Goal: Transaction & Acquisition: Purchase product/service

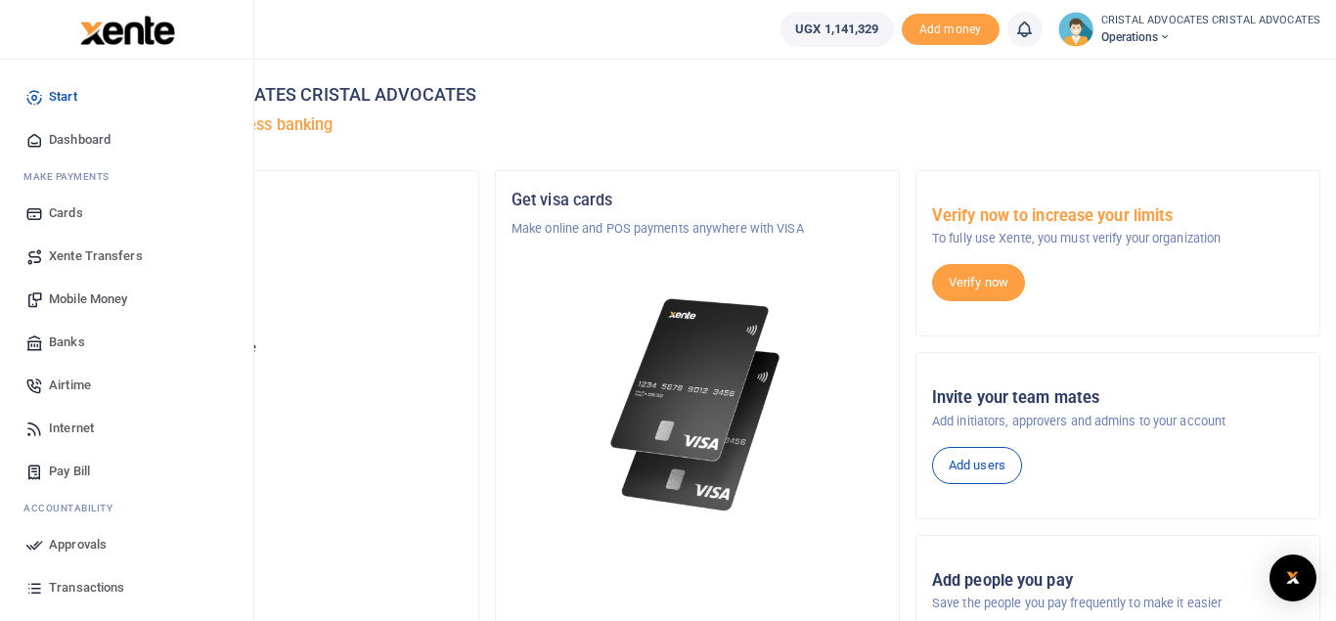
click at [100, 299] on span "Mobile Money" at bounding box center [88, 299] width 78 height 20
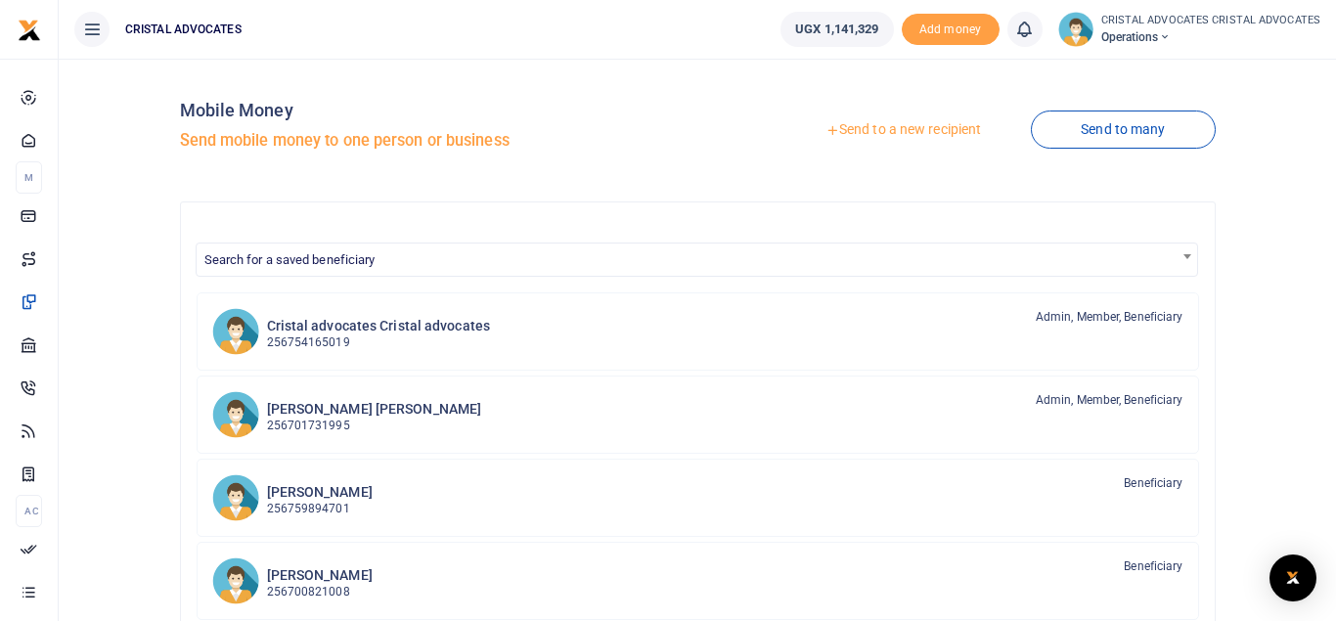
click at [872, 132] on link "Send to a new recipient" at bounding box center [902, 129] width 255 height 35
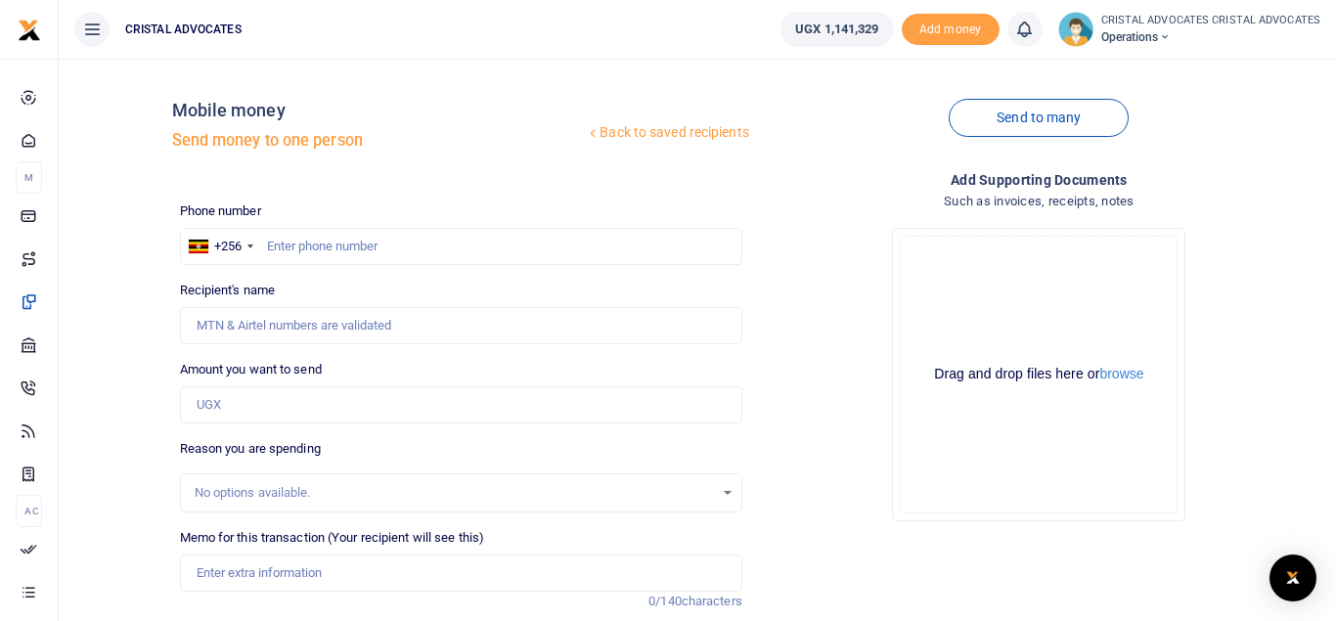
click at [317, 246] on div at bounding box center [668, 310] width 1336 height 621
click at [286, 243] on input "text" at bounding box center [461, 246] width 562 height 37
type input "754165019"
type input "Beatrice Tuhaise"
type input "754165019"
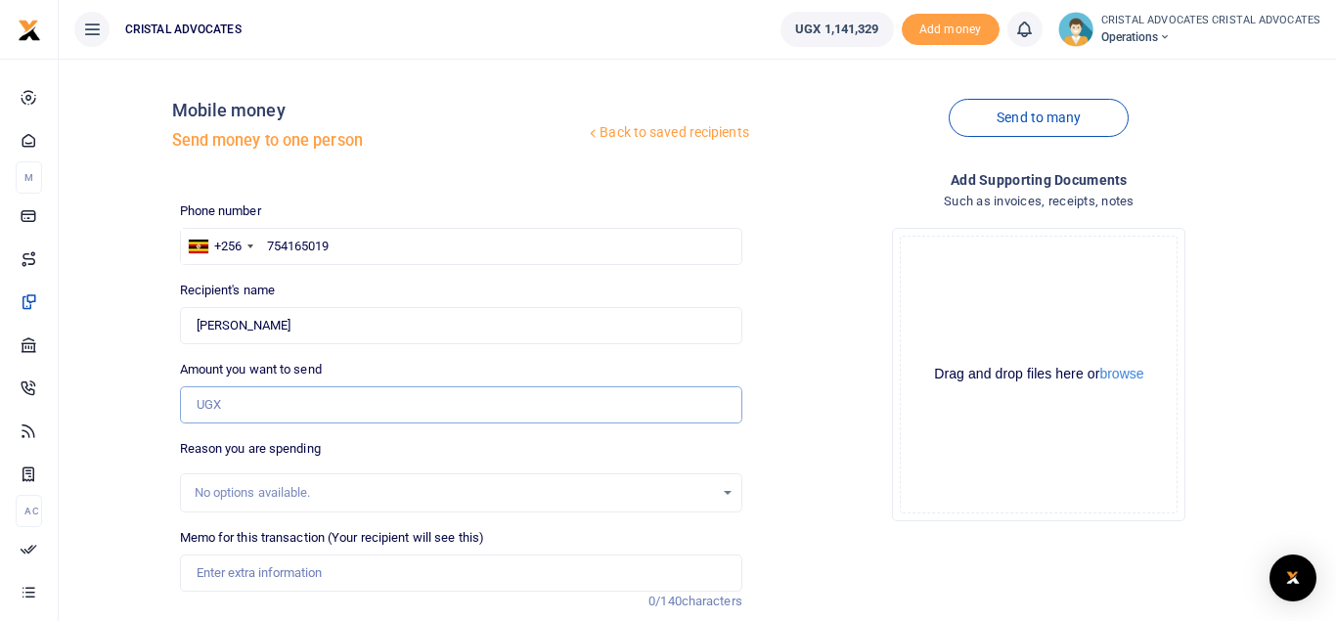
click at [259, 399] on input "Amount you want to send" at bounding box center [461, 404] width 562 height 37
type input "144,550"
click at [277, 569] on input "Memo for this transaction (Your recipient will see this)" at bounding box center [461, 572] width 562 height 37
paste input "CLE POINTS TRAINING FOR SIMON SENKUNGU AND TREVOR SSEBUGENYI"
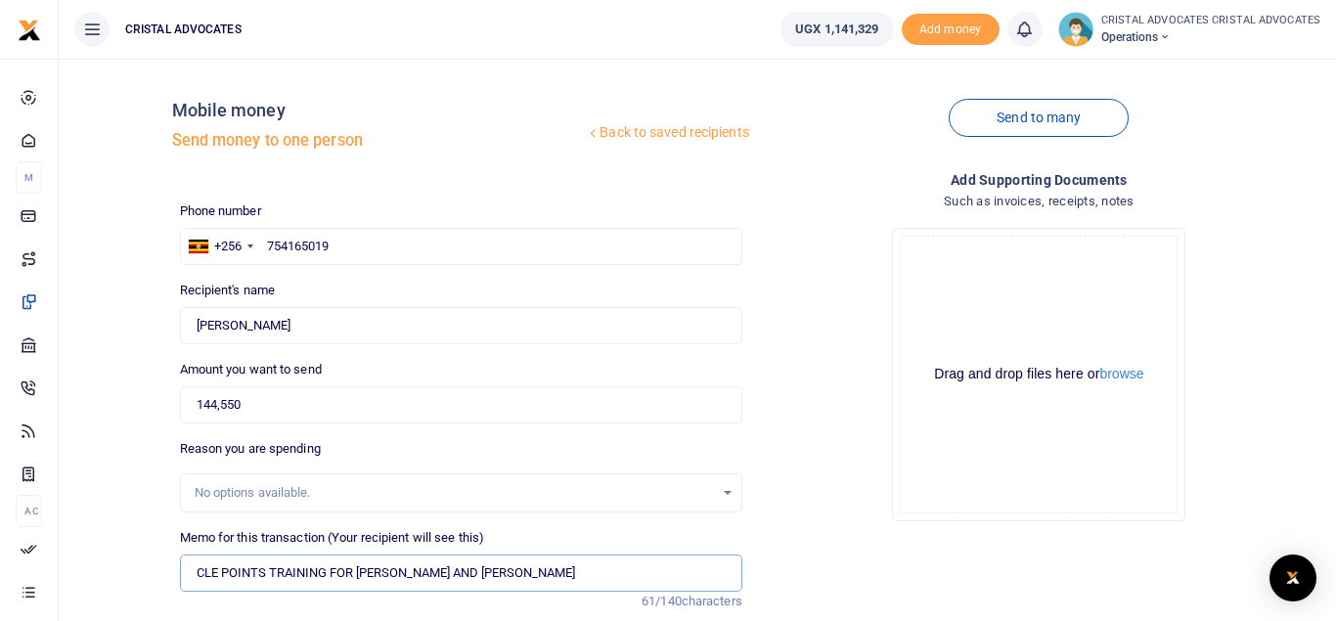
scroll to position [226, 0]
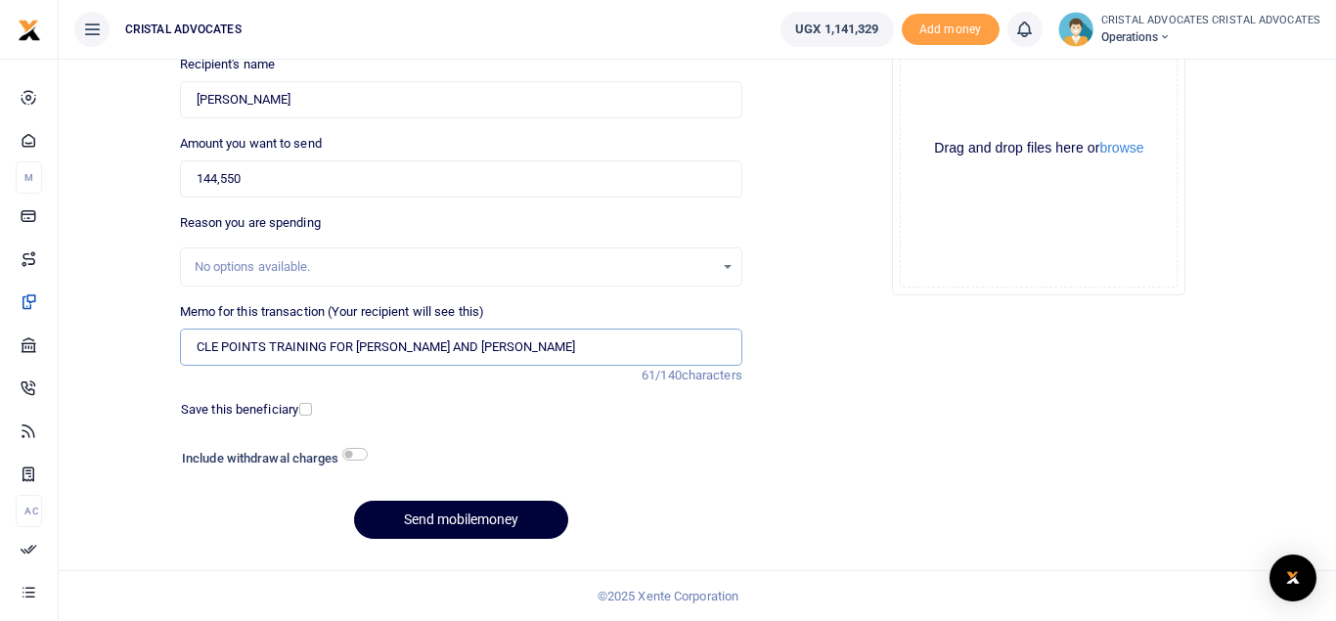
type input "CLE POINTS TRAINING FOR SIMON SENKUNGU AND TREVOR SSEBUGENYI"
click at [471, 511] on button "Send mobilemoney" at bounding box center [461, 520] width 214 height 38
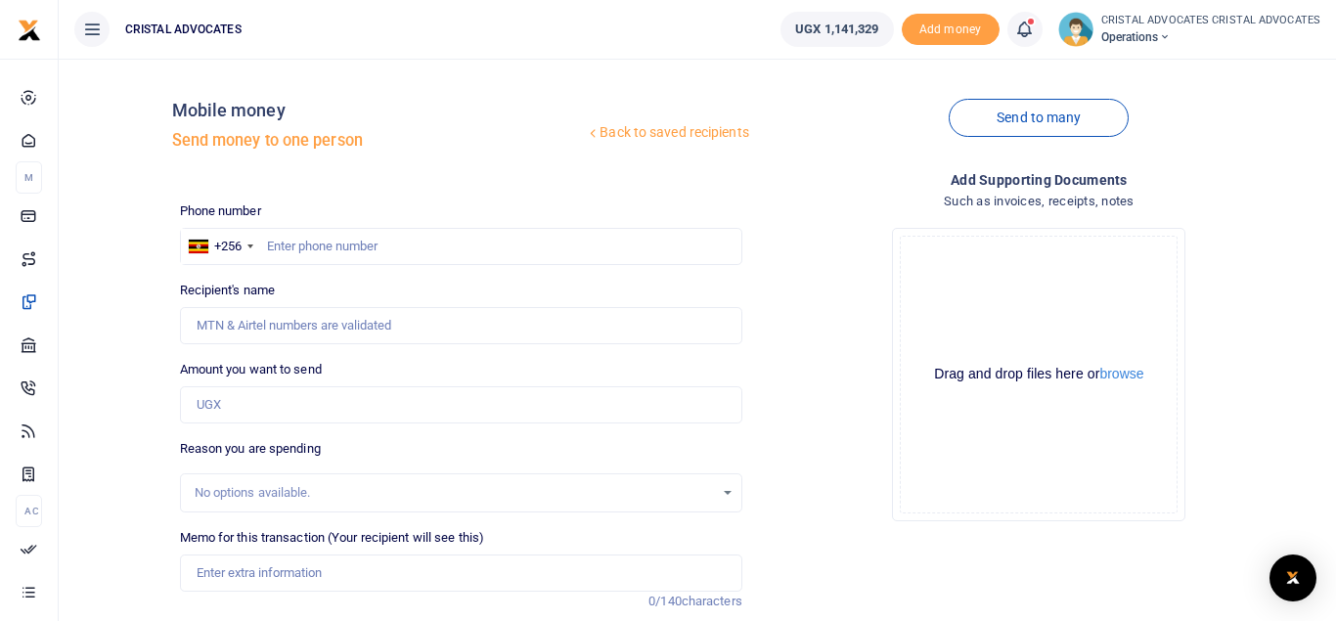
click at [1027, 25] on icon at bounding box center [1024, 30] width 20 height 22
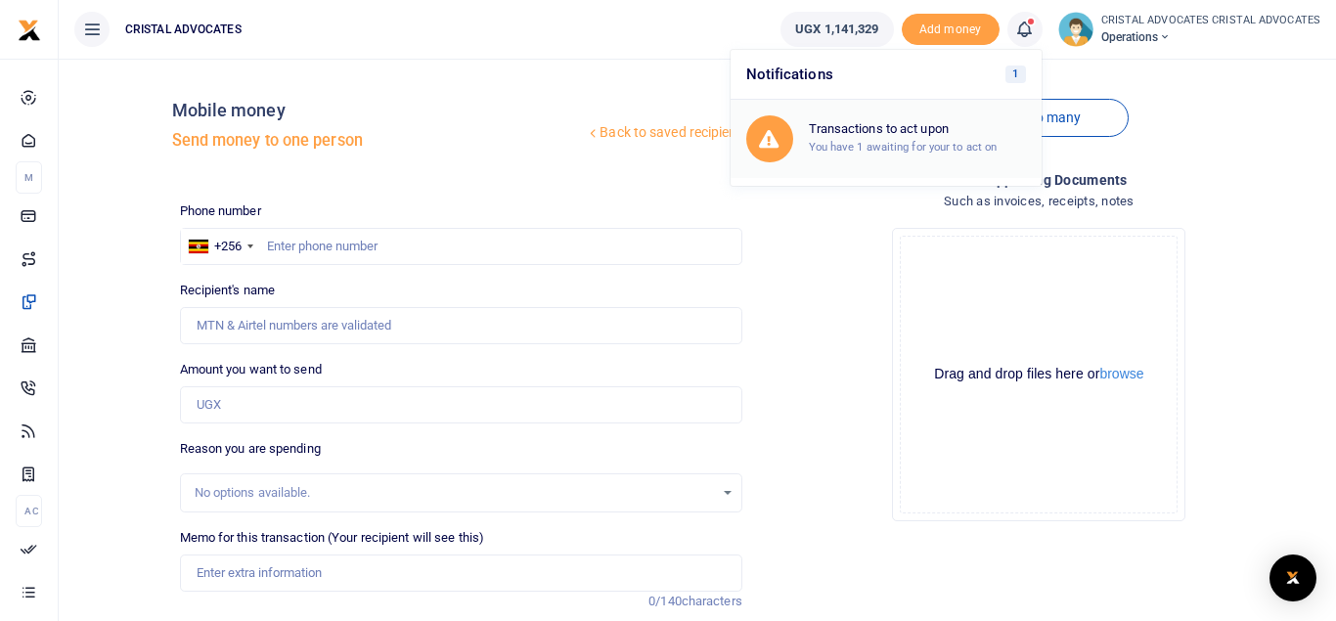
click at [903, 138] on div "Transactions to act upon You have 1 awaiting for your to act on" at bounding box center [917, 138] width 217 height 34
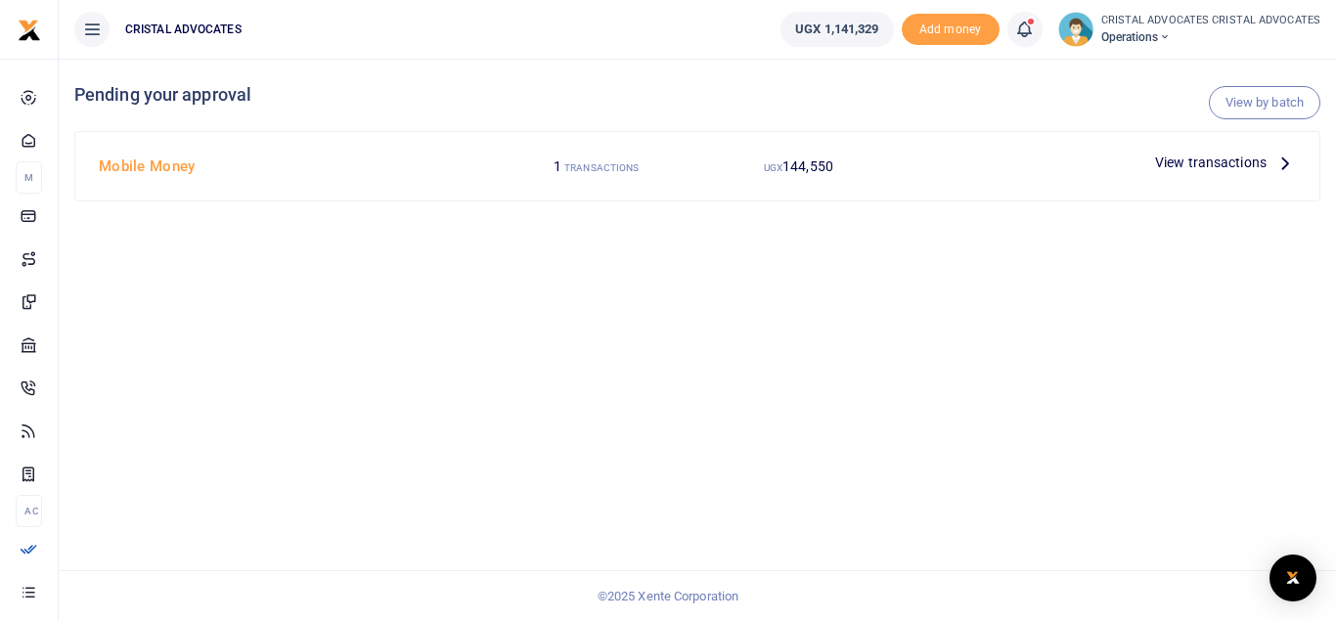
click at [1200, 161] on span "View transactions" at bounding box center [1210, 163] width 111 height 22
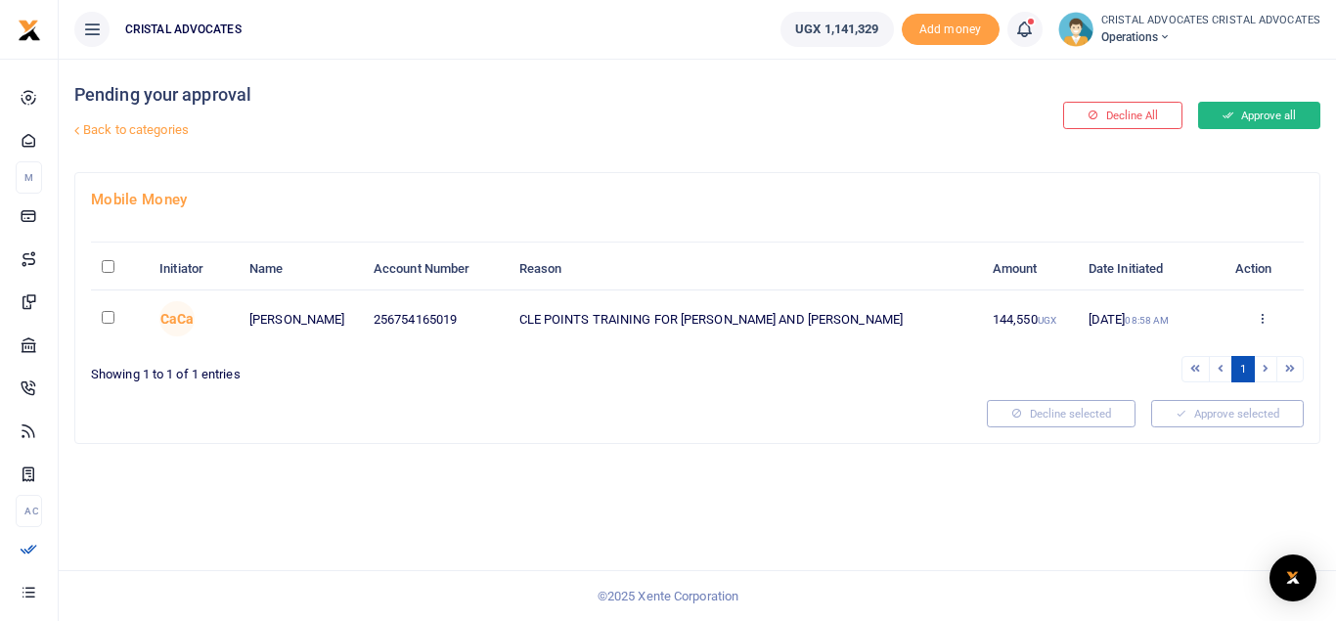
click at [1256, 111] on button "Approve all" at bounding box center [1259, 115] width 122 height 27
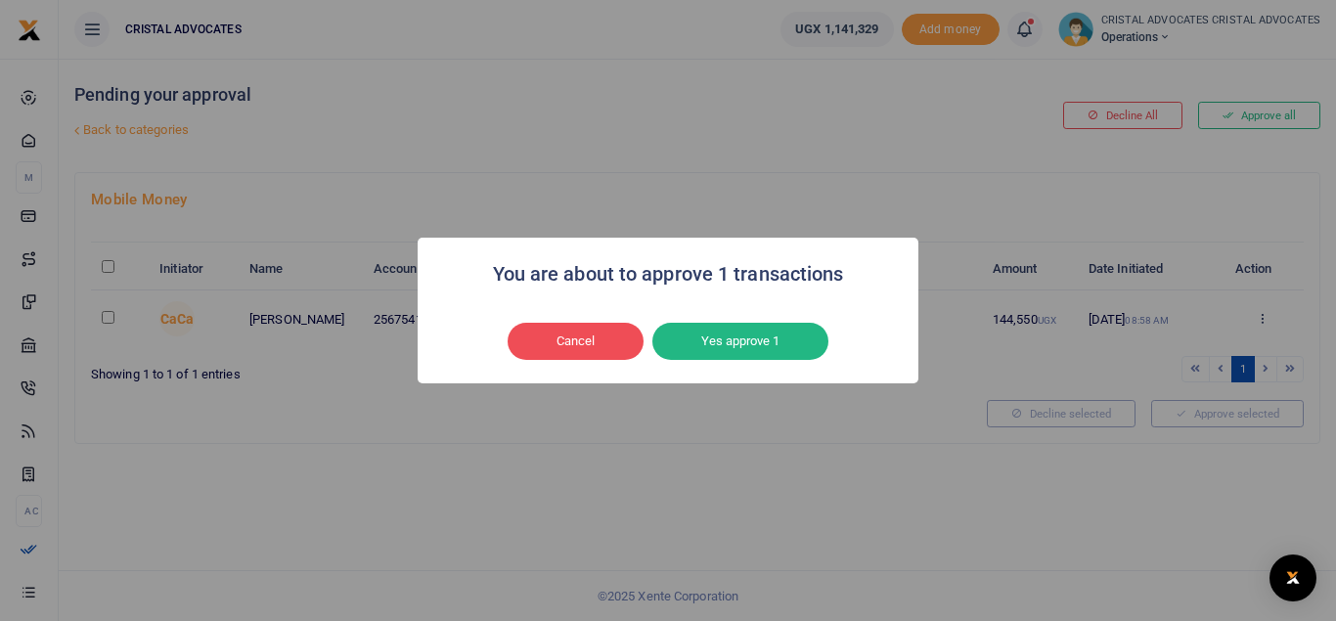
click at [722, 362] on div "Cancel No Yes approve 1" at bounding box center [668, 341] width 462 height 45
click at [730, 336] on button "Yes approve 1" at bounding box center [740, 341] width 176 height 37
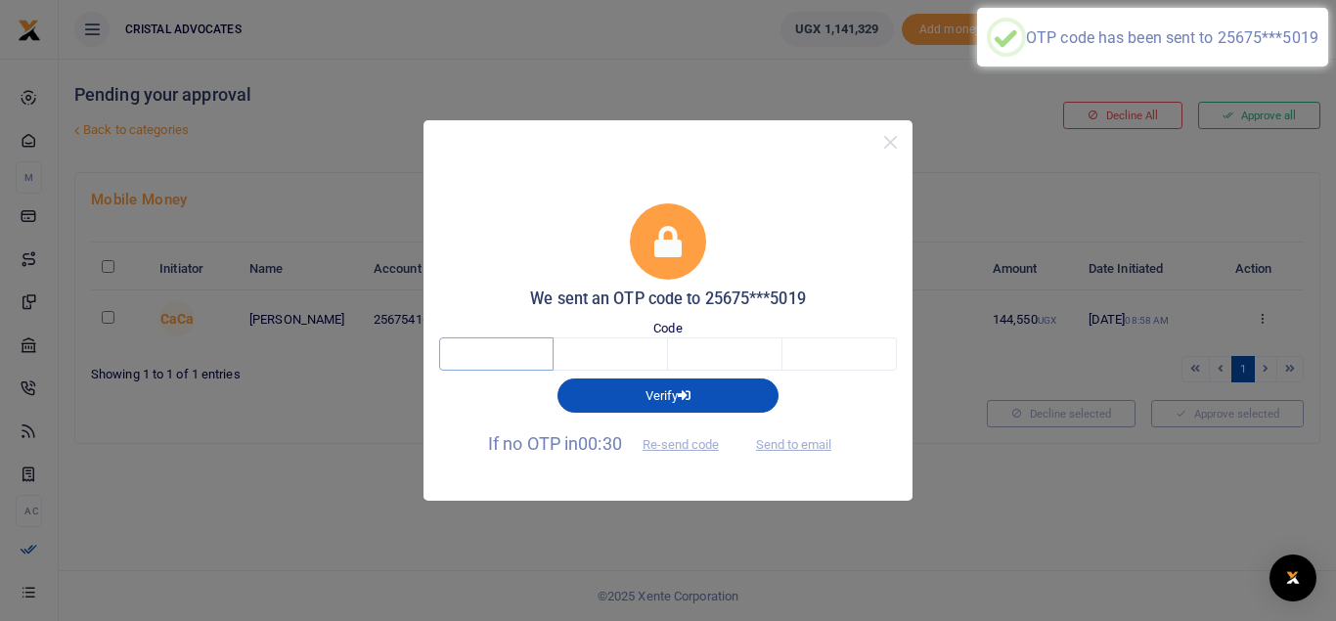
click at [467, 346] on input "text" at bounding box center [496, 353] width 114 height 33
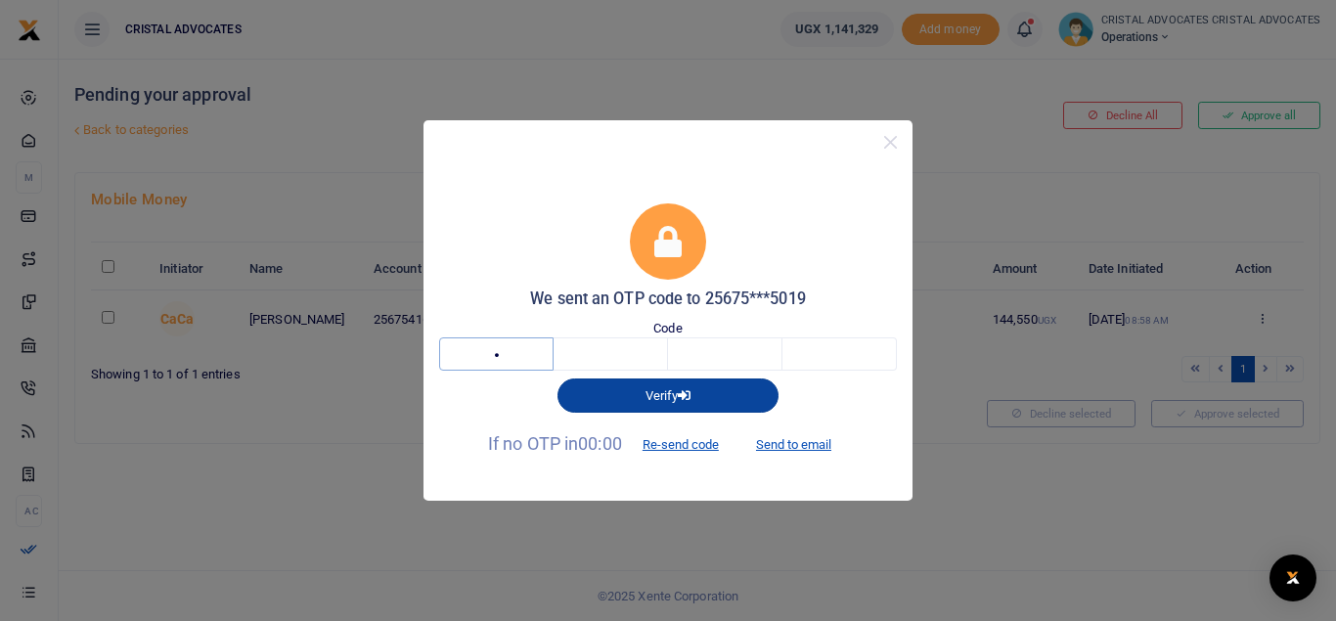
type input "7"
type input "1"
type input "8"
type input "7"
